Goal: Check status: Check status

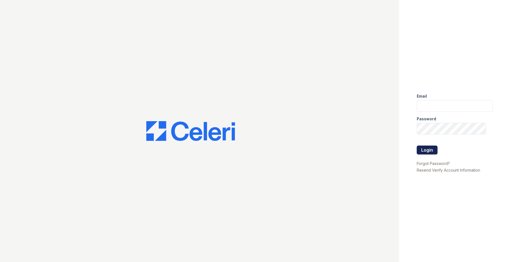
type input "renewonridgewoodtemp@trinity-pm.com"
click at [431, 151] on button "Login" at bounding box center [427, 150] width 21 height 9
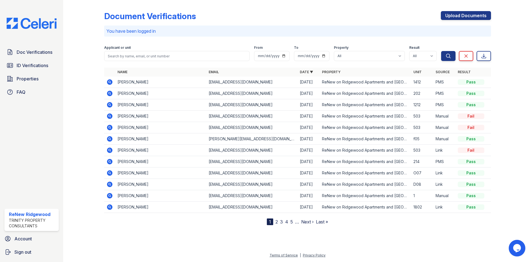
click at [108, 82] on icon at bounding box center [110, 82] width 6 height 6
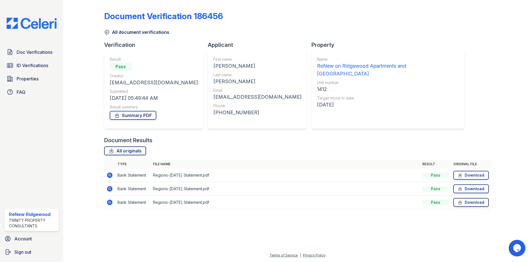
click at [111, 34] on link "All document verifications" at bounding box center [136, 32] width 65 height 7
